Goal: Information Seeking & Learning: Find specific fact

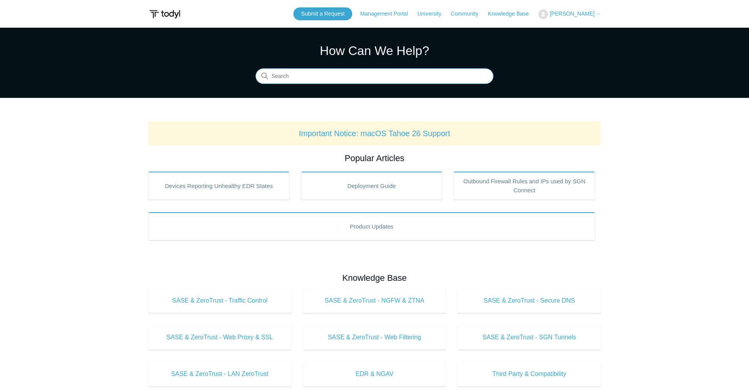
click at [303, 80] on input "Search" at bounding box center [375, 77] width 238 height 16
type input "ssl"
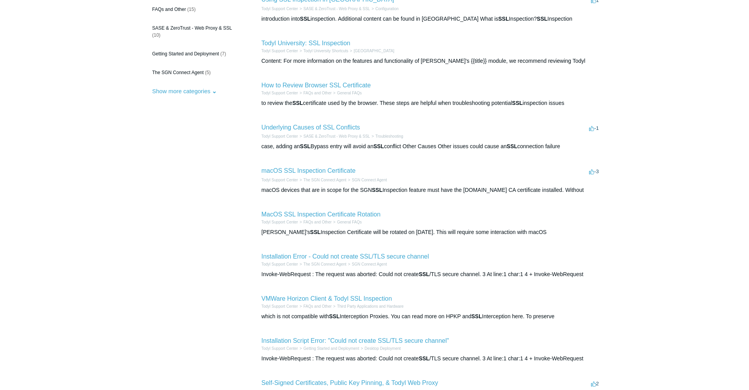
scroll to position [107, 0]
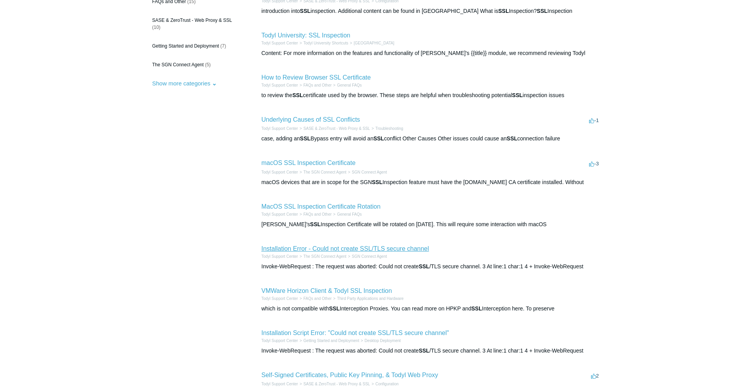
click at [405, 248] on link "Installation Error - Could not create SSL/TLS secure channel" at bounding box center [345, 248] width 168 height 7
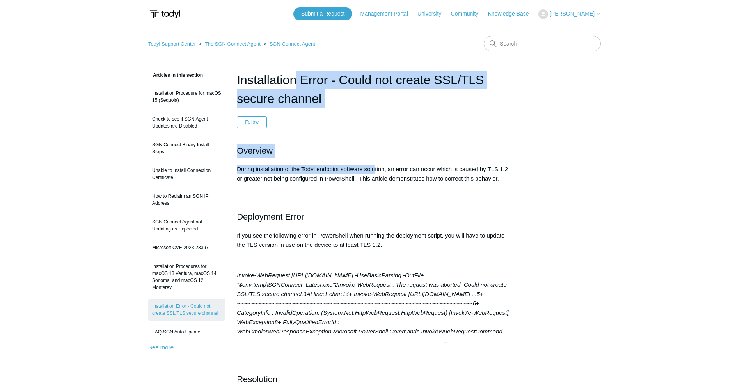
drag, startPoint x: 239, startPoint y: 80, endPoint x: 376, endPoint y: 167, distance: 162.9
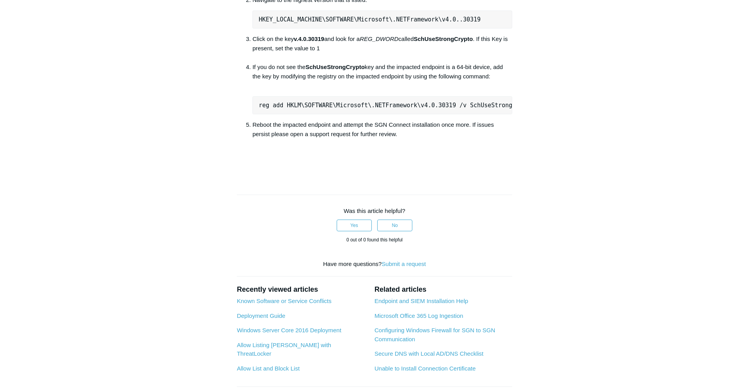
scroll to position [793, 0]
click at [403, 138] on li "Reboot the impacted endpoint and attempt the SGN Connect installation once more…" at bounding box center [382, 128] width 260 height 19
copy article "nstallation Error - Could not create SSL/TLS secure channel Follow Not yet foll…"
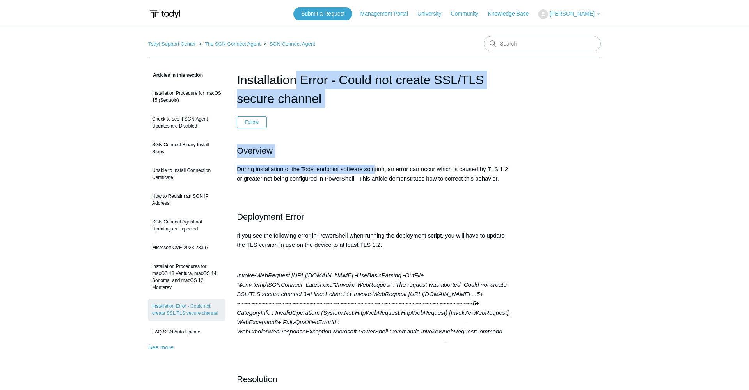
scroll to position [0, 0]
